Goal: Task Accomplishment & Management: Complete application form

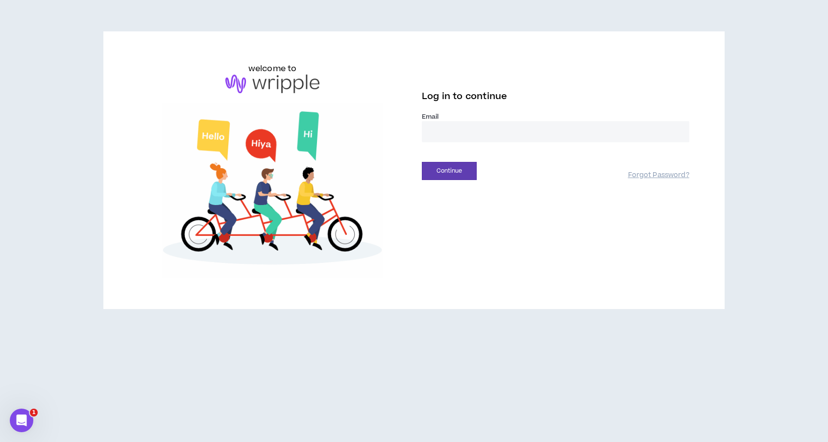
click at [460, 132] on input "email" at bounding box center [556, 131] width 268 height 21
type input "**********"
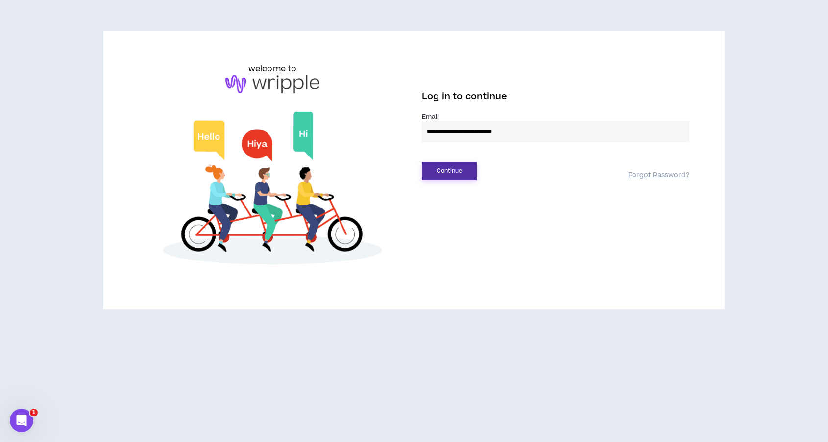
click at [468, 168] on button "Continue" at bounding box center [449, 171] width 55 height 18
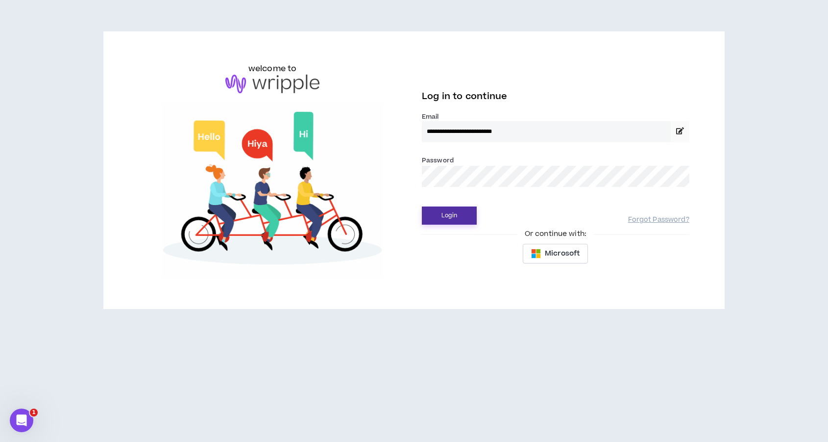
click at [422, 206] on button "Login" at bounding box center [449, 215] width 55 height 18
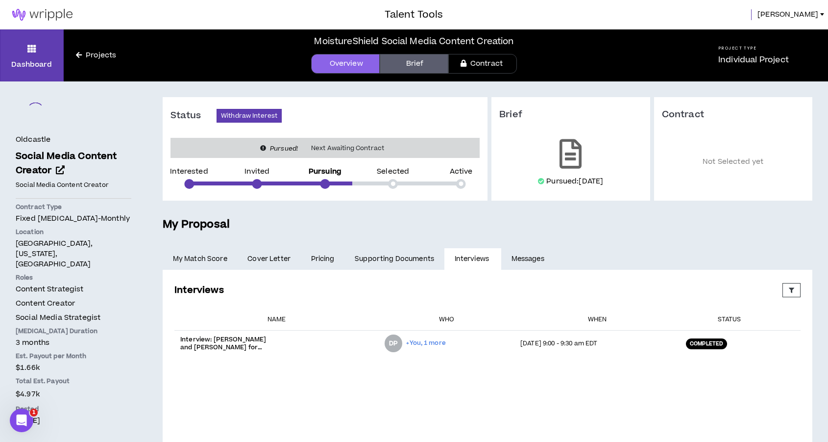
click at [454, 221] on h5 "My Proposal" at bounding box center [488, 224] width 650 height 17
click at [477, 176] on div "Status Withdraw Interest Pursued! Next Awaiting Contract Interested Invited Pur…" at bounding box center [325, 148] width 325 height 103
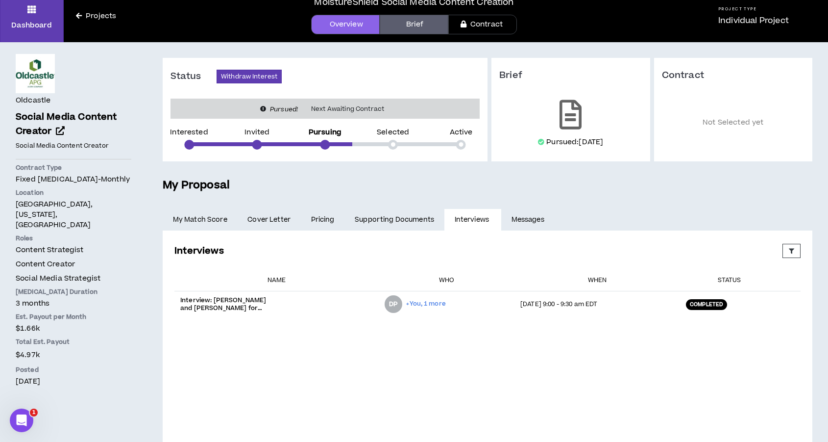
scroll to position [40, 0]
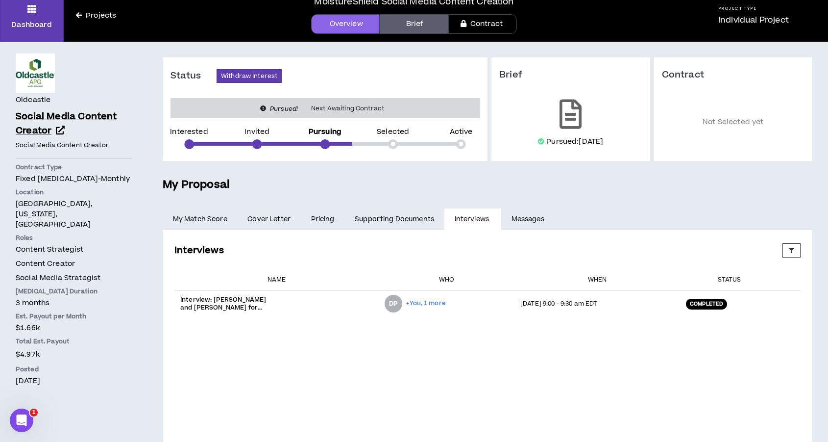
click at [61, 115] on span "Social Media Content Creator" at bounding box center [66, 123] width 101 height 27
click at [568, 109] on icon at bounding box center [571, 114] width 22 height 29
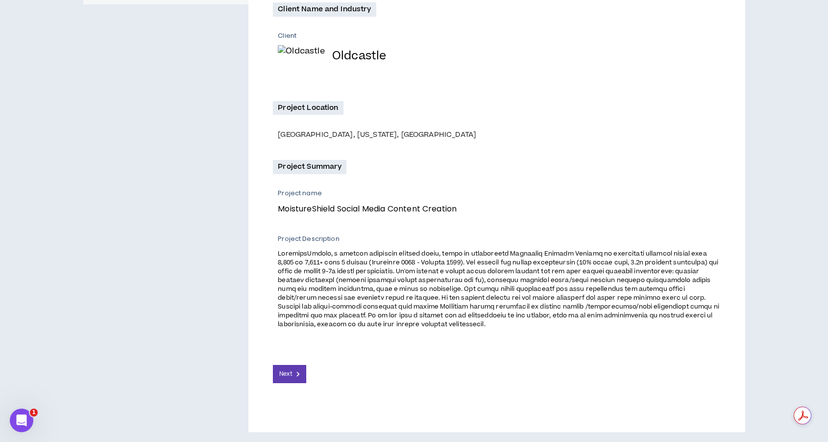
scroll to position [200, 0]
drag, startPoint x: 266, startPoint y: 263, endPoint x: 342, endPoint y: 253, distance: 76.1
click at [342, 253] on div "MoistureShield Social Media Content Creation Client and Project Overview Client…" at bounding box center [497, 178] width 497 height 506
click at [357, 278] on span at bounding box center [499, 288] width 442 height 79
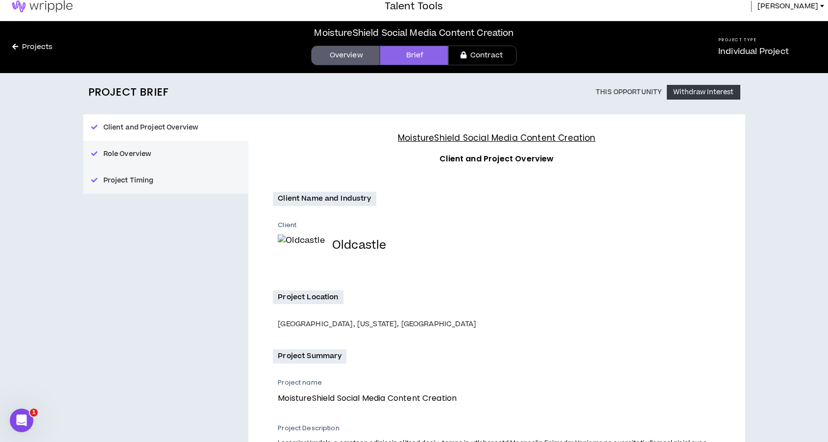
scroll to position [0, 0]
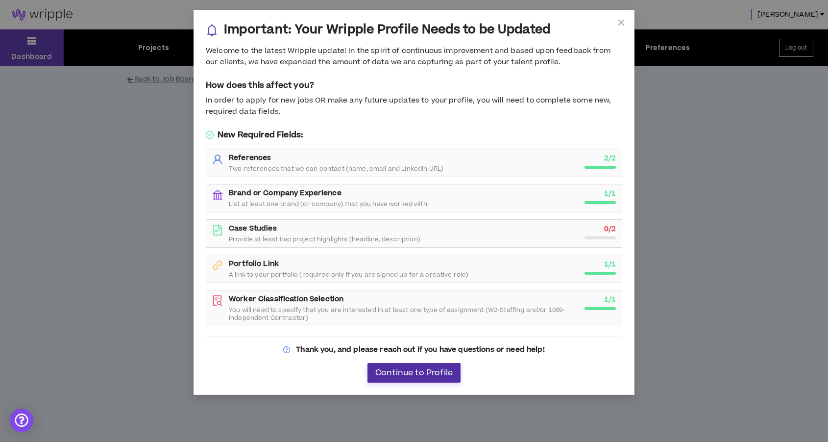
click at [406, 371] on span "Continue to Profile" at bounding box center [413, 372] width 77 height 9
